Goal: Information Seeking & Learning: Learn about a topic

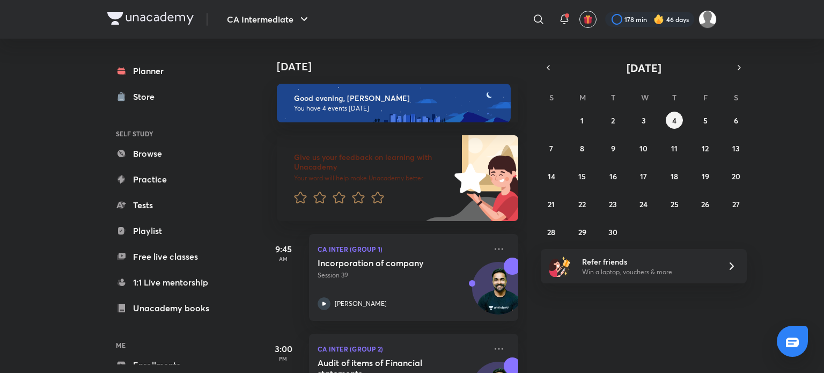
scroll to position [235, 0]
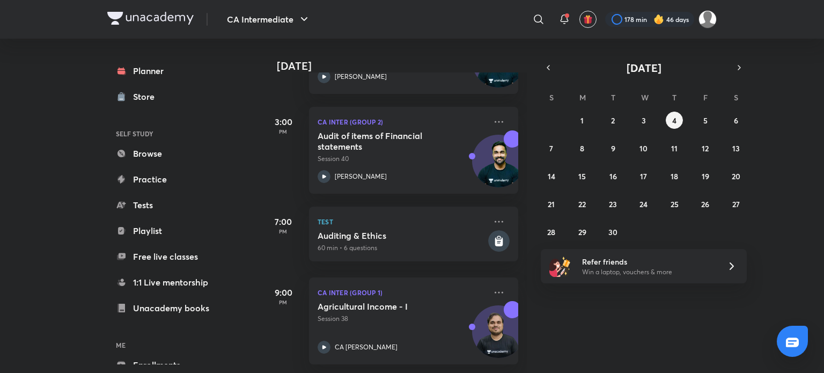
click at [173, 17] on img at bounding box center [150, 18] width 86 height 13
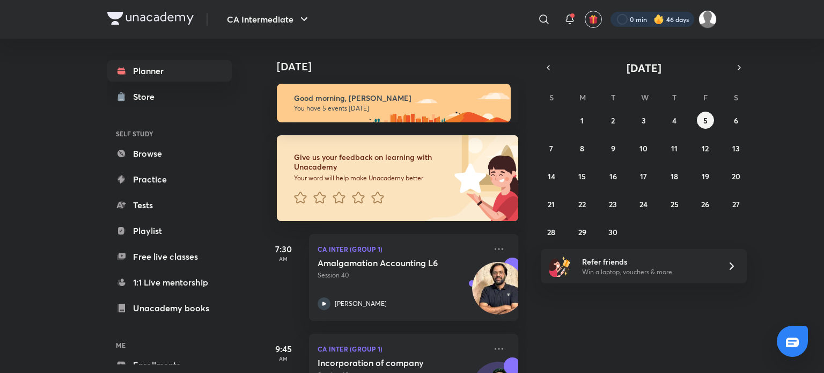
click at [669, 20] on div at bounding box center [652, 19] width 84 height 15
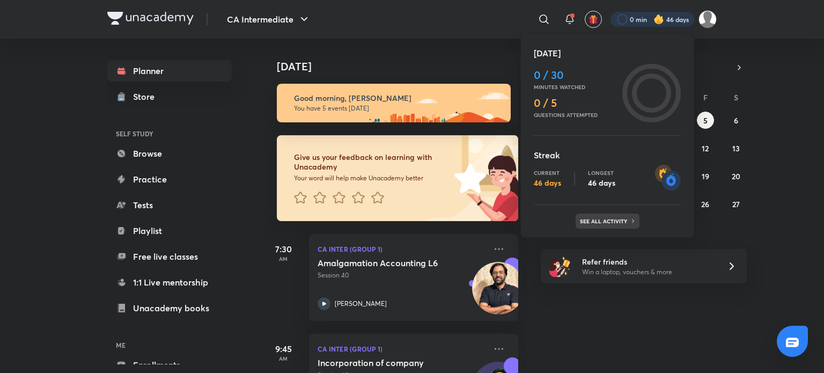
click at [615, 216] on div "See all activity" at bounding box center [607, 220] width 64 height 15
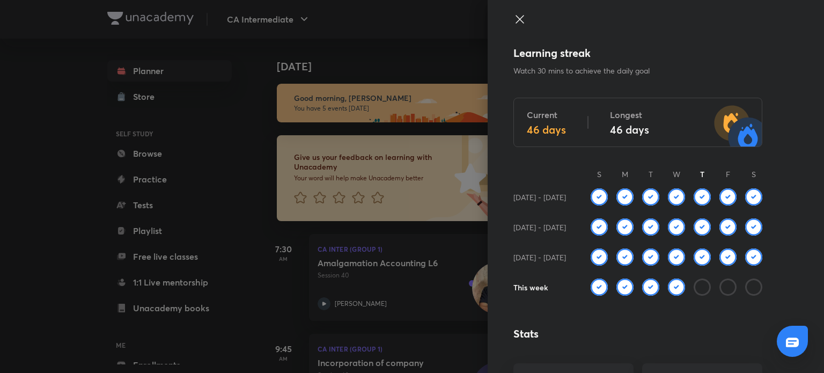
drag, startPoint x: 655, startPoint y: 287, endPoint x: 661, endPoint y: 287, distance: 5.9
click at [659, 287] on div at bounding box center [672, 286] width 26 height 17
click at [668, 287] on img at bounding box center [676, 286] width 17 height 17
click at [302, 70] on div at bounding box center [412, 186] width 824 height 373
